Goal: Information Seeking & Learning: Learn about a topic

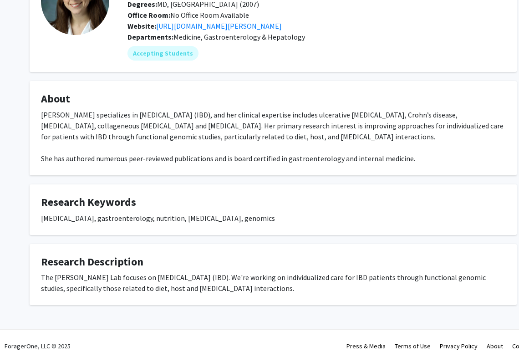
scroll to position [85, 0]
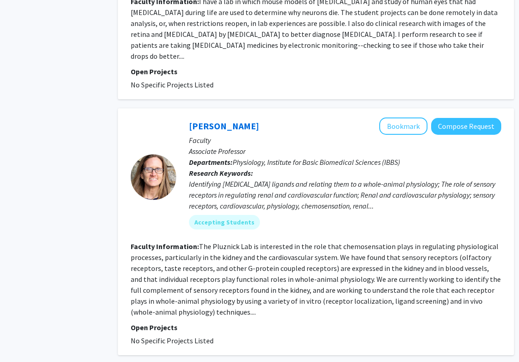
scroll to position [1159, 25]
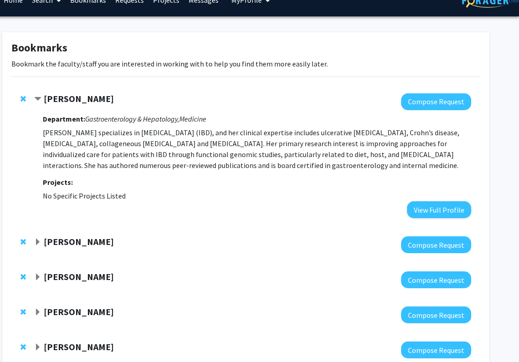
scroll to position [19, 27]
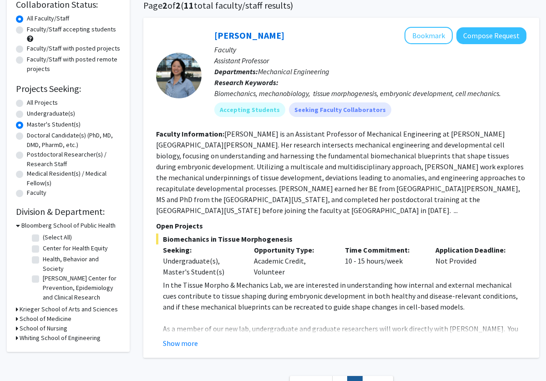
scroll to position [74, 0]
click at [188, 338] on button "Show more" at bounding box center [180, 343] width 35 height 11
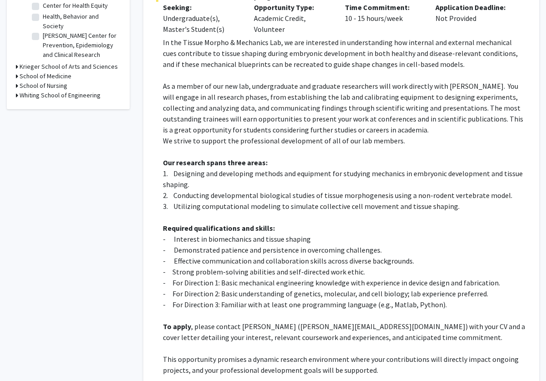
scroll to position [316, 0]
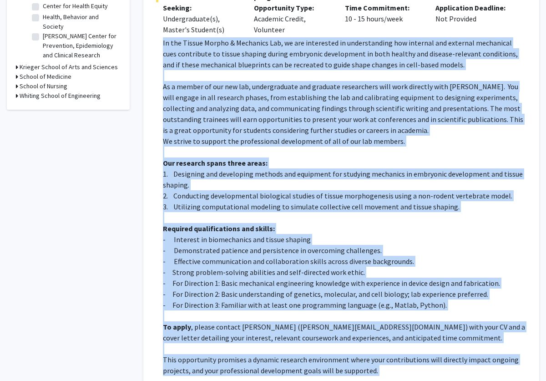
drag, startPoint x: 369, startPoint y: 356, endPoint x: 162, endPoint y: 33, distance: 383.5
click at [162, 37] on fg-read-more "In the Tissue Morpho & Mechanics Lab, we are interested in understanding how in…" at bounding box center [341, 213] width 370 height 353
copy div "Lo ips Dolors Ametco & Adipiscin Eli, se doe temporinci ut laboreetdolor mag al…"
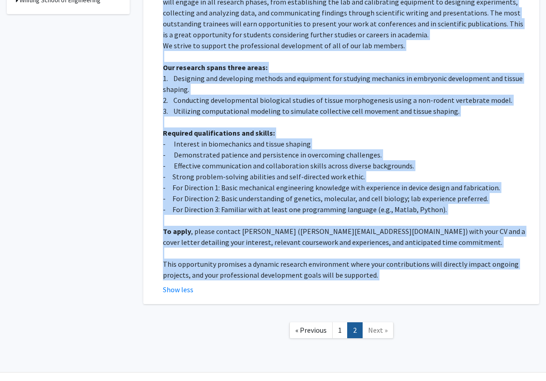
scroll to position [411, 0]
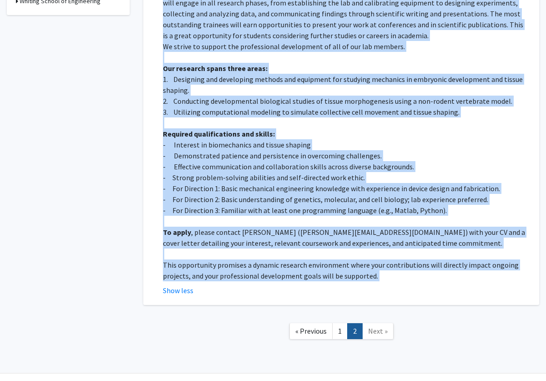
click at [359, 248] on p at bounding box center [345, 253] width 364 height 11
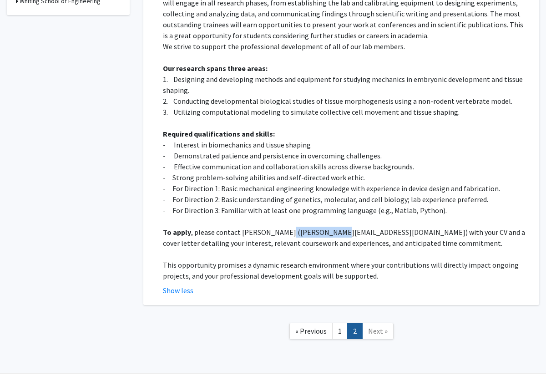
drag, startPoint x: 281, startPoint y: 223, endPoint x: 332, endPoint y: 226, distance: 50.6
click at [332, 227] on p "To apply , please contact [PERSON_NAME] ([PERSON_NAME][EMAIL_ADDRESS][DOMAIN_NA…" at bounding box center [345, 238] width 364 height 22
copy p "[PERSON_NAME][EMAIL_ADDRESS][DOMAIN_NAME]"
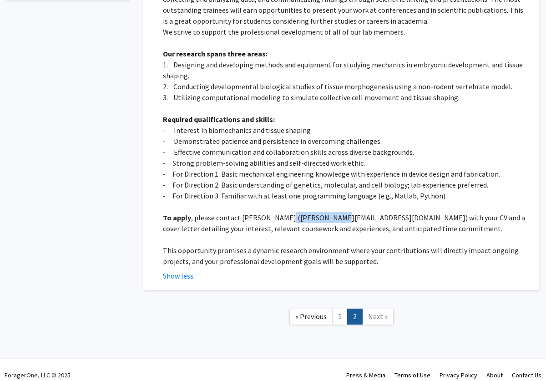
scroll to position [425, 0]
click at [342, 310] on link "1" at bounding box center [339, 317] width 15 height 16
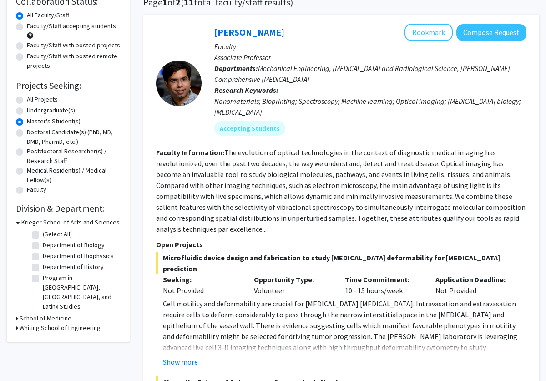
scroll to position [82, 0]
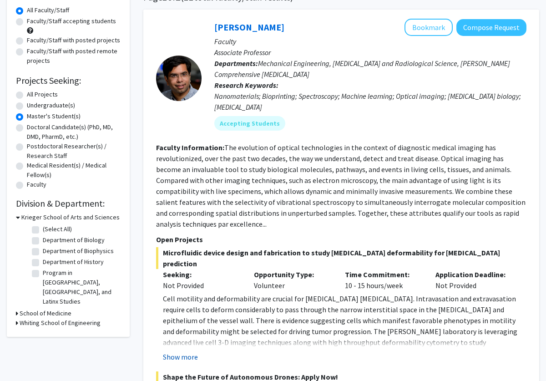
click at [179, 351] on button "Show more" at bounding box center [180, 356] width 35 height 11
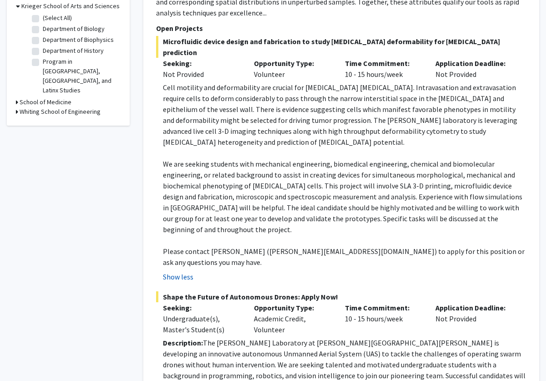
scroll to position [304, 0]
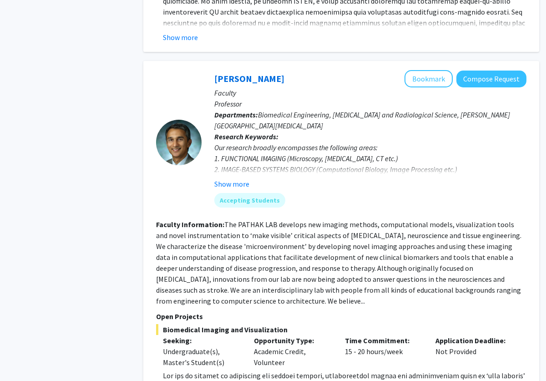
scroll to position [1864, 0]
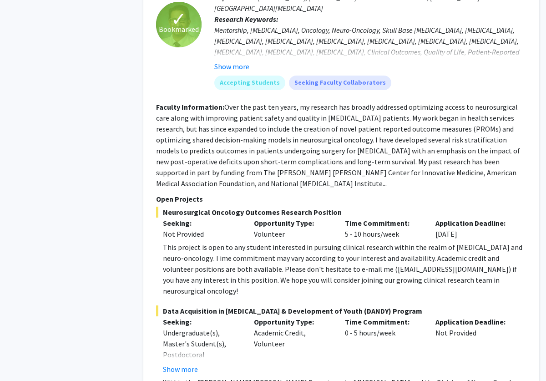
scroll to position [2809, 0]
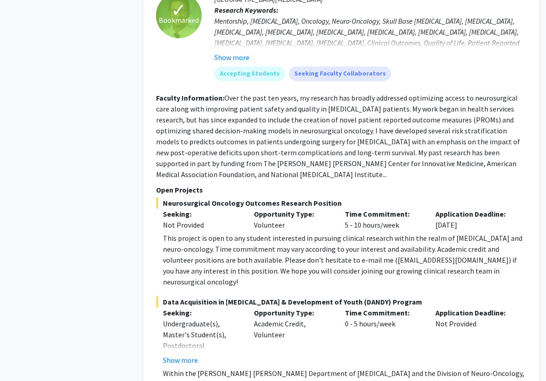
click at [181, 354] on button "Show more" at bounding box center [180, 359] width 35 height 11
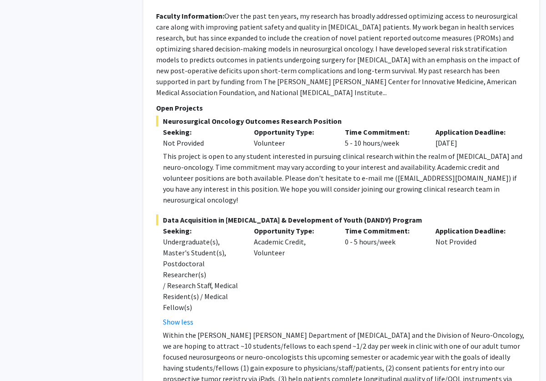
scroll to position [2886, 0]
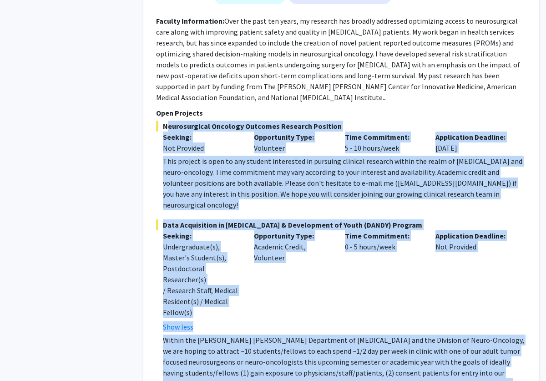
drag, startPoint x: 239, startPoint y: 311, endPoint x: 162, endPoint y: 28, distance: 292.9
click at [162, 121] on fg-project-list "Neurosurgical Oncology Outcomes Research Position Seeking: Not Provided Opportu…" at bounding box center [341, 317] width 370 height 392
copy fg-project-list "Loremipsumdol Sitametc Adipisci Elitsedd Eiusmodt Incidid: Utl Etdolore Magnaal…"
